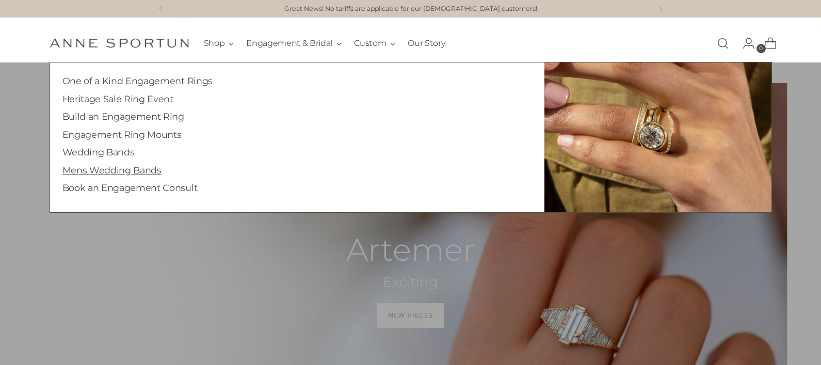
click at [115, 172] on link "Mens Wedding Bands" at bounding box center [111, 170] width 99 height 11
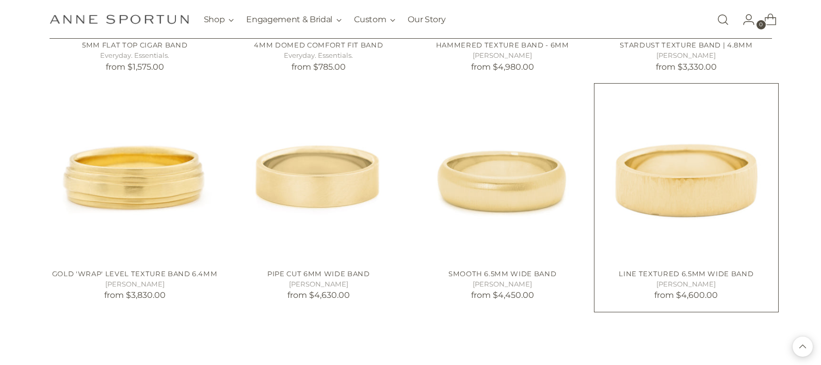
scroll to position [865, 0]
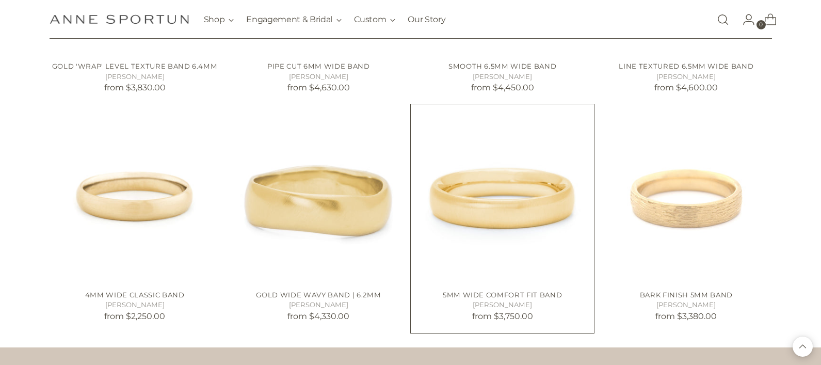
scroll to position [1074, 0]
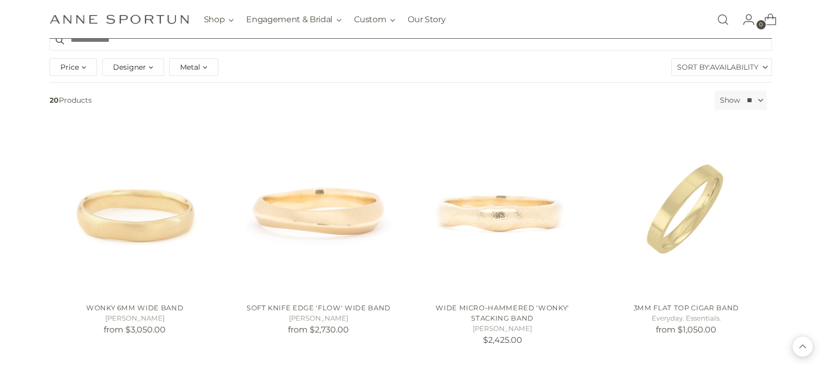
scroll to position [125, 0]
click at [0, 0] on img "Wonky 6mm Wide Band" at bounding box center [0, 0] width 0 height 0
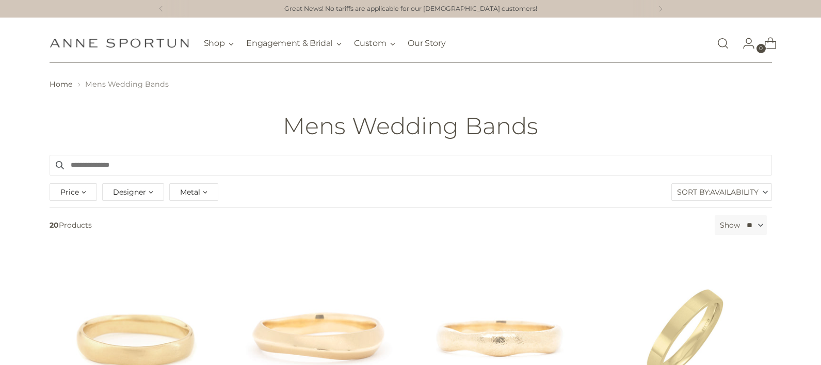
scroll to position [0, 0]
click at [269, 58] on nav "Shop Gift Guide New & Fresh In-Stock & Ready to Ship Precious Milestones Archiv…" at bounding box center [325, 43] width 242 height 39
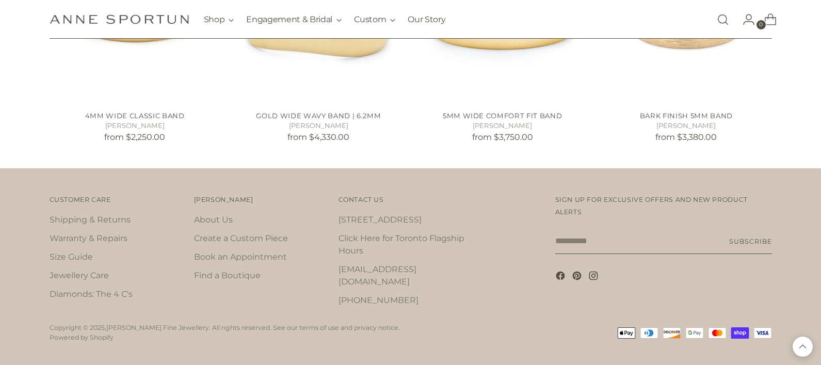
scroll to position [1250, 0]
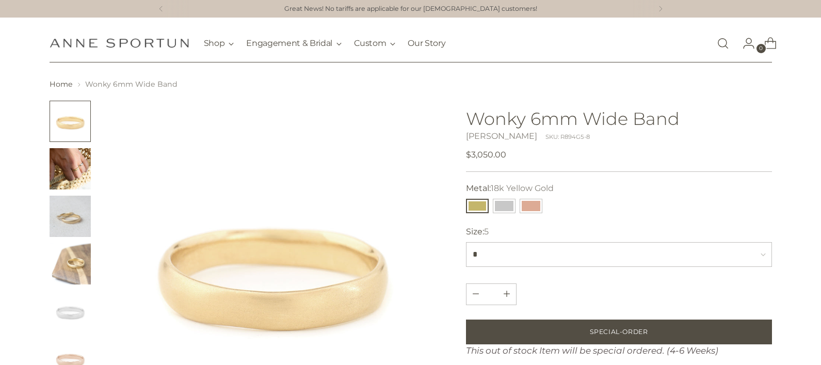
scroll to position [45, 0]
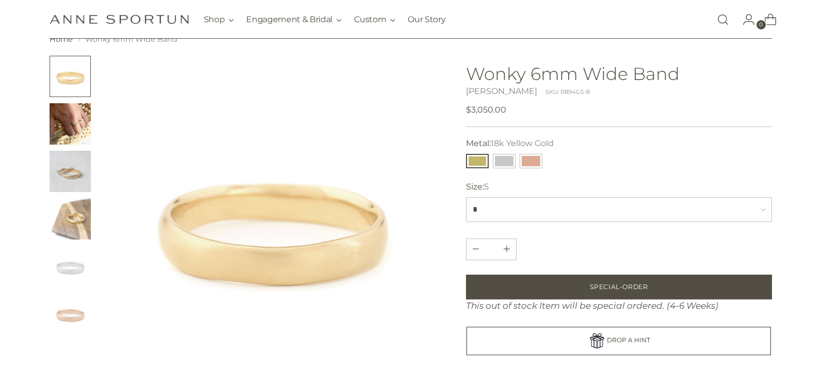
click at [66, 211] on img "Change image to image 4" at bounding box center [70, 218] width 41 height 41
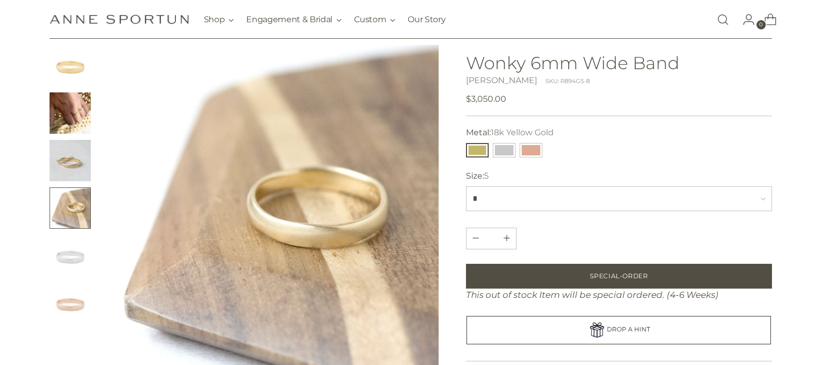
scroll to position [59, 0]
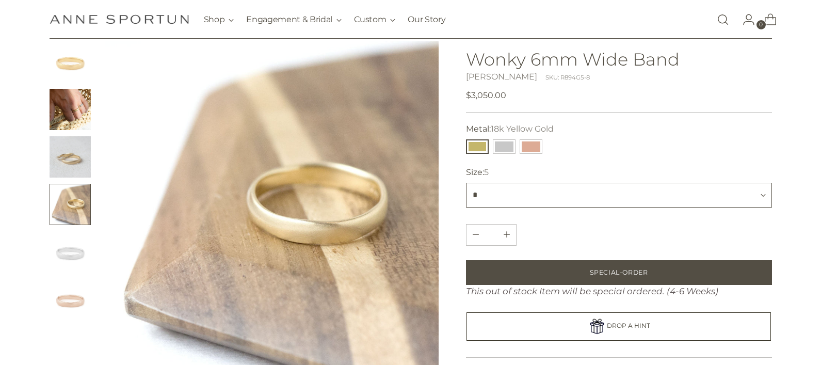
select select "*"
